Goal: Find specific page/section: Locate item on page

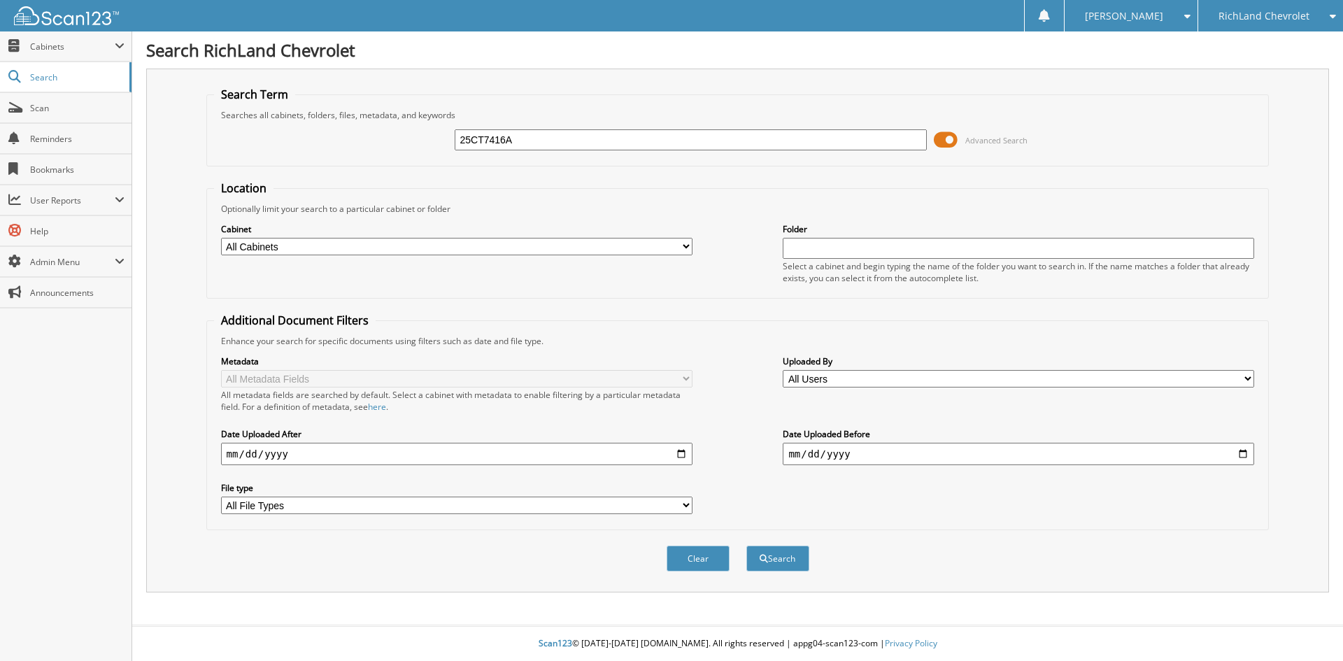
type input "25CT7416A"
click at [746, 546] on button "Search" at bounding box center [777, 559] width 63 height 26
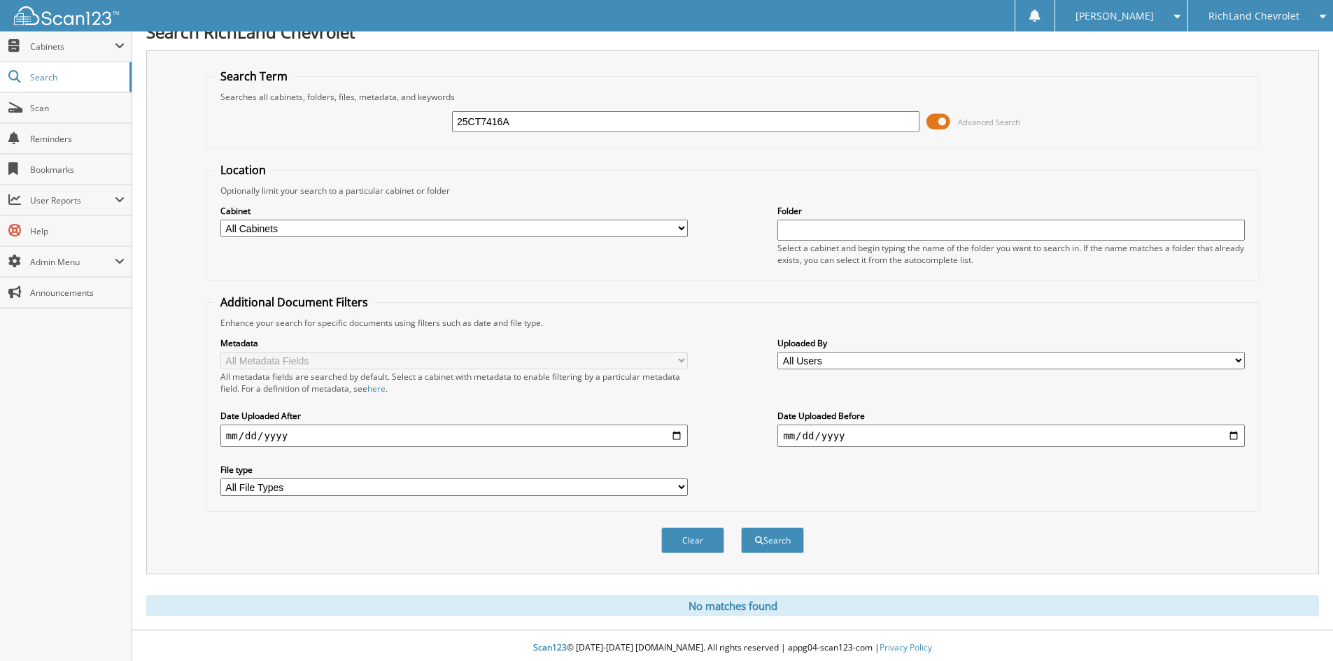
scroll to position [23, 0]
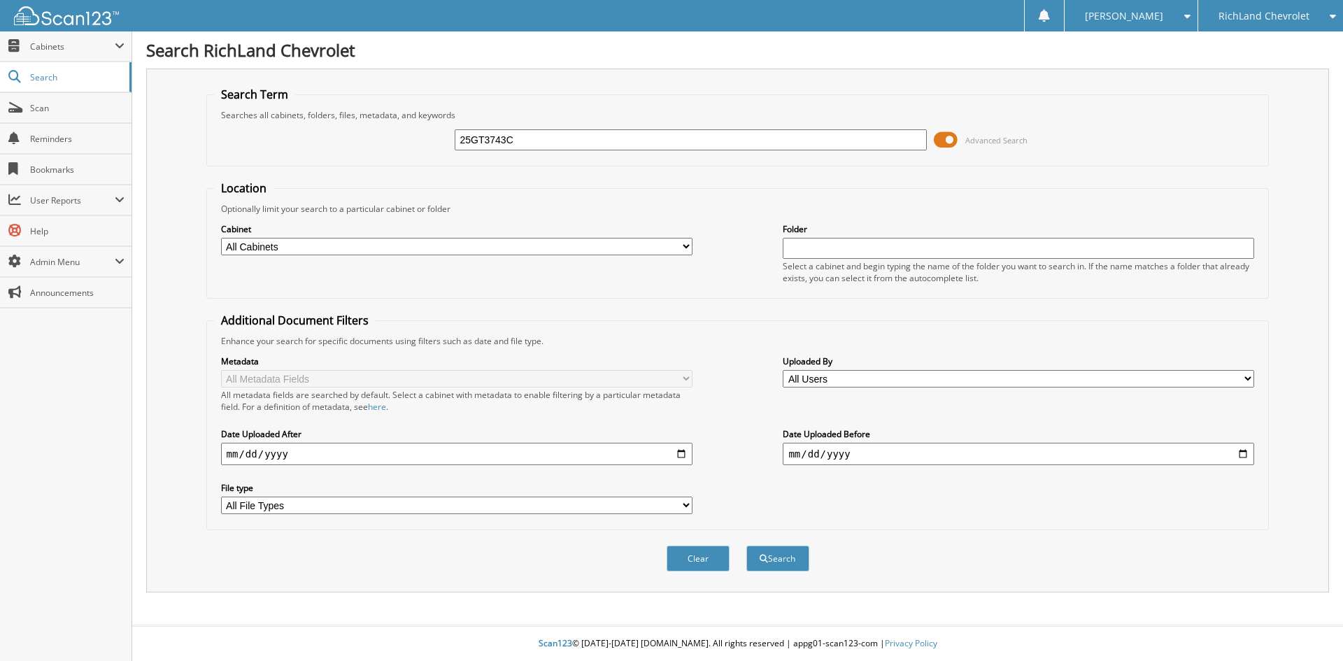
type input "25GT3743C"
click at [746, 546] on button "Search" at bounding box center [777, 559] width 63 height 26
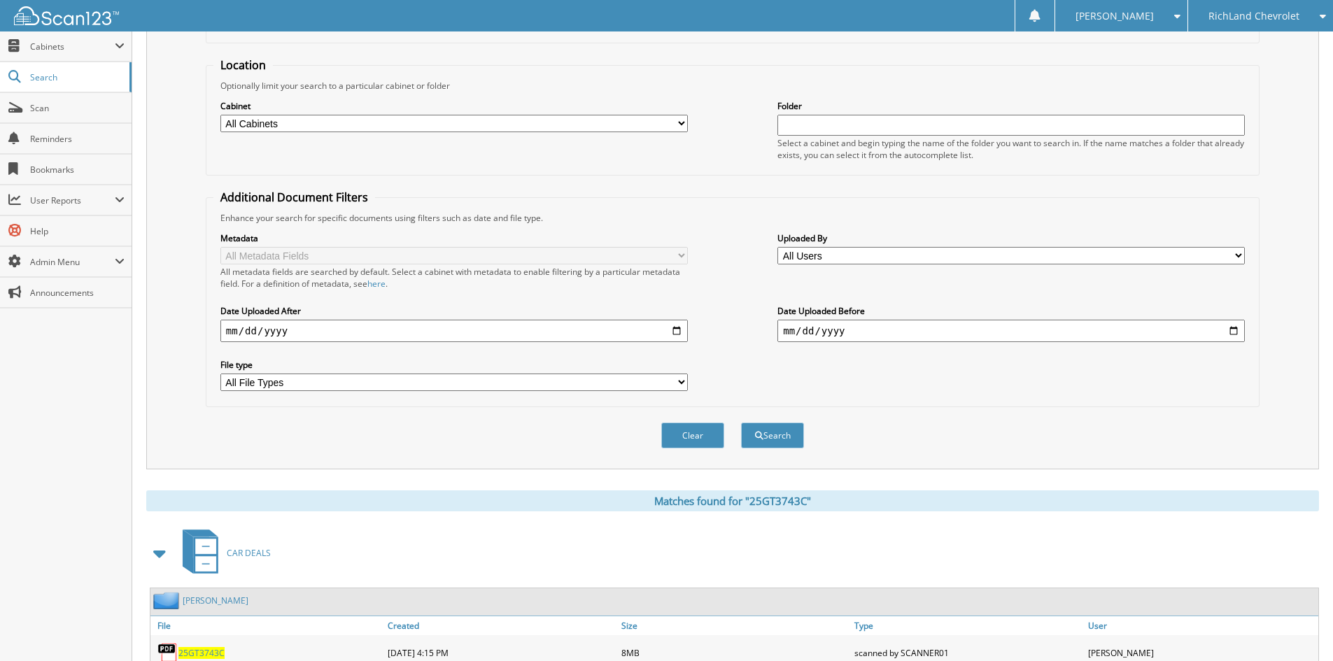
scroll to position [199, 0]
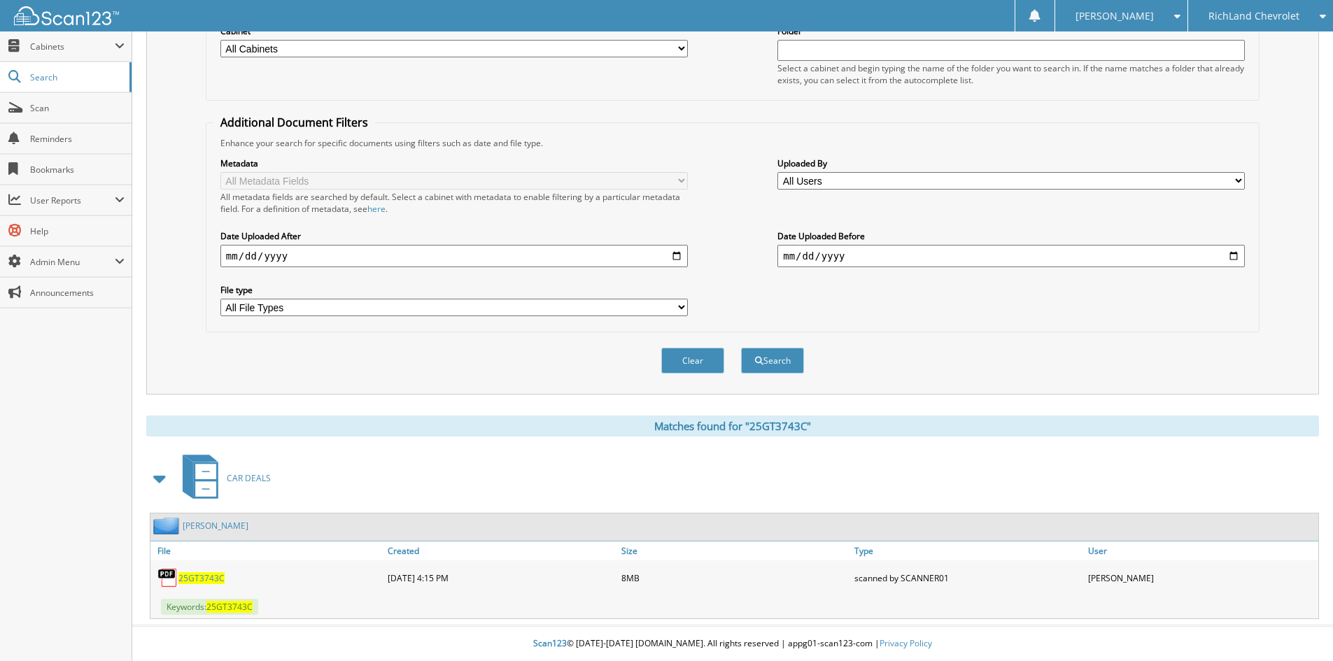
drag, startPoint x: 192, startPoint y: 578, endPoint x: 250, endPoint y: 531, distance: 74.1
click at [192, 578] on span "25GT3743C" at bounding box center [201, 578] width 46 height 12
